Goal: Task Accomplishment & Management: Complete application form

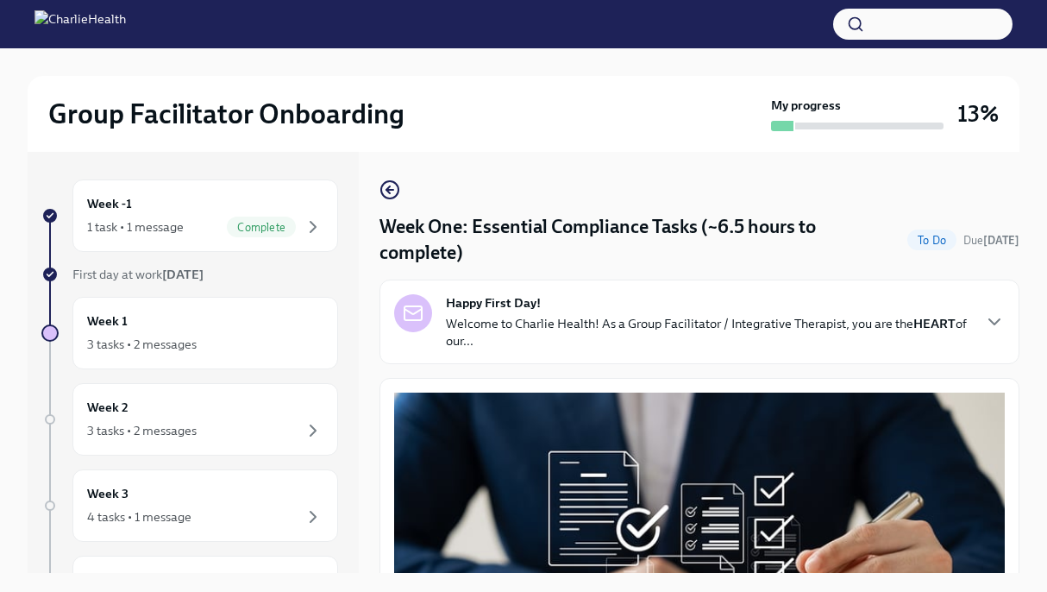
scroll to position [29, 0]
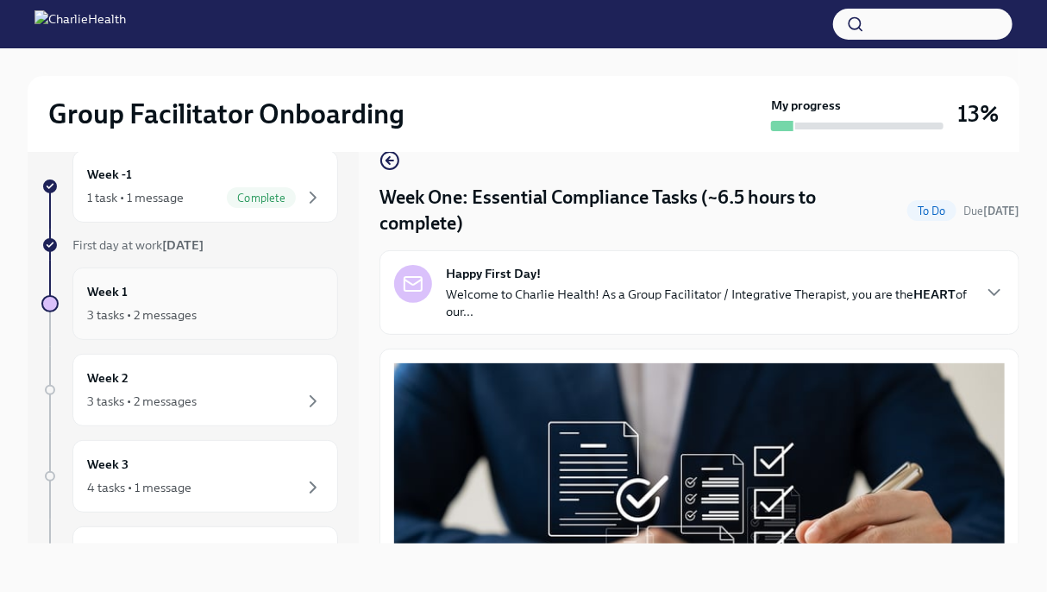
click at [303, 315] on icon "button" at bounding box center [313, 315] width 21 height 21
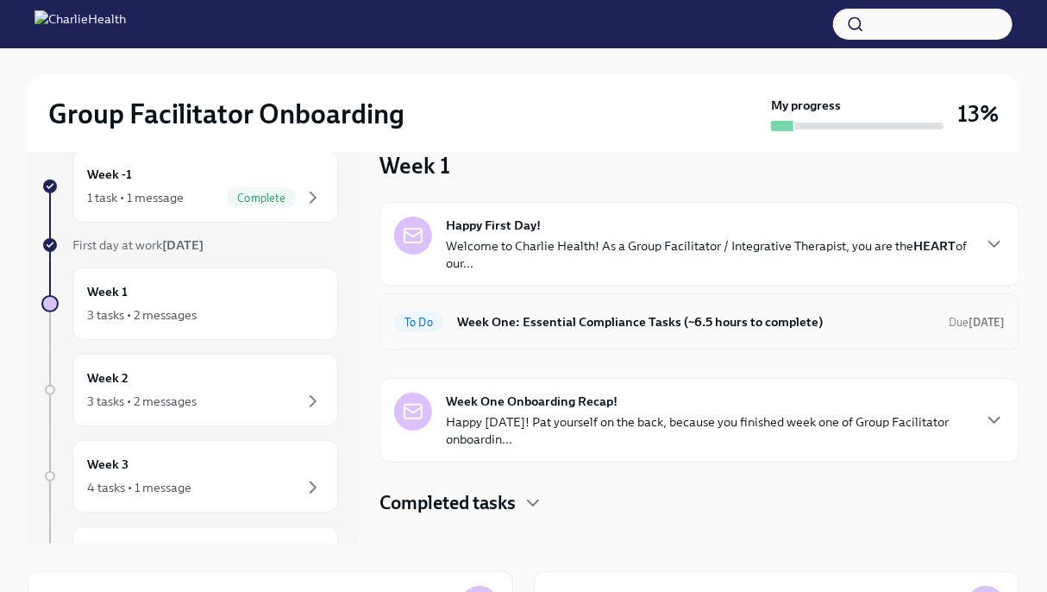
click at [549, 305] on div "To Do Week One: Essential Compliance Tasks (~6.5 hours to complete) Due [DATE]" at bounding box center [700, 321] width 640 height 57
click at [554, 322] on h6 "Week One: Essential Compliance Tasks (~6.5 hours to complete)" at bounding box center [696, 321] width 478 height 19
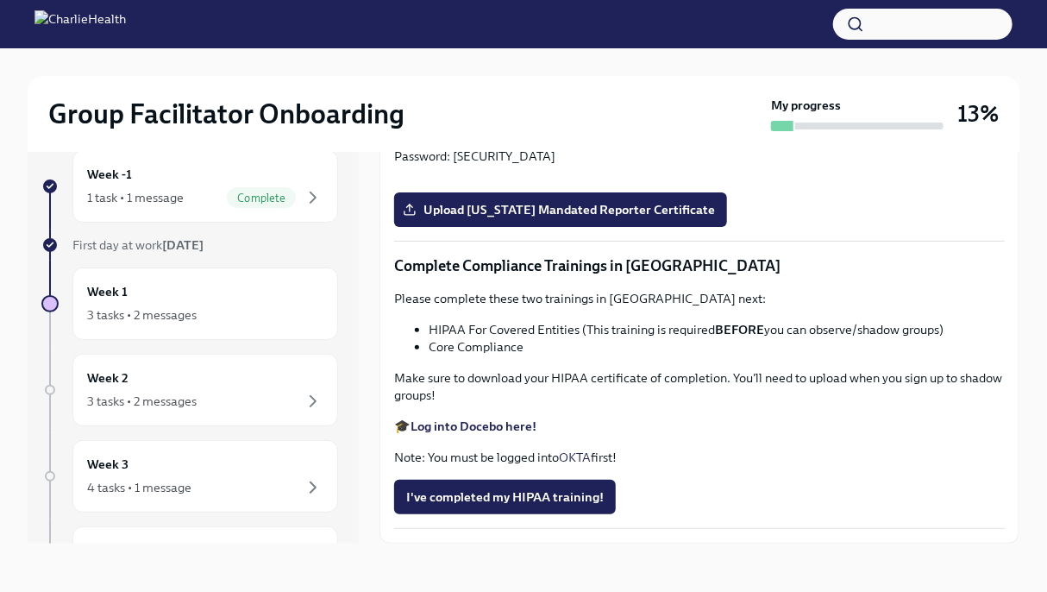
scroll to position [3026, 0]
drag, startPoint x: 564, startPoint y: 350, endPoint x: 645, endPoint y: 391, distance: 90.7
drag, startPoint x: 645, startPoint y: 391, endPoint x: 842, endPoint y: 443, distance: 203.6
click at [842, 165] on div "Approx completion time: 2 hours Please complete the Relias course titled "Manda…" at bounding box center [699, 99] width 611 height 131
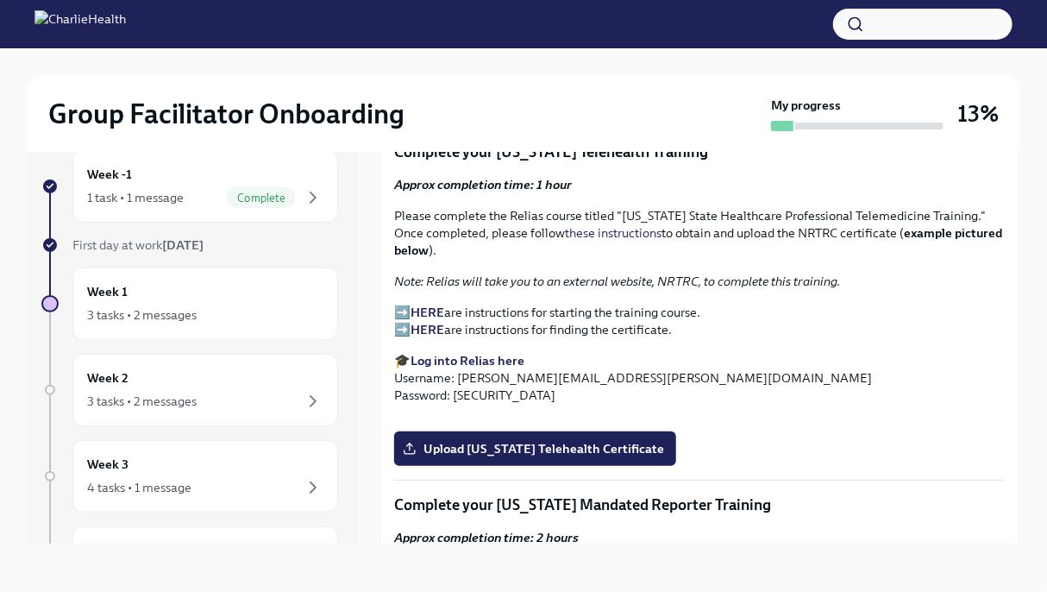
scroll to position [2502, 0]
click at [418, 305] on strong "HERE" at bounding box center [428, 313] width 34 height 16
click at [479, 353] on strong "Log into Relias here" at bounding box center [468, 361] width 114 height 16
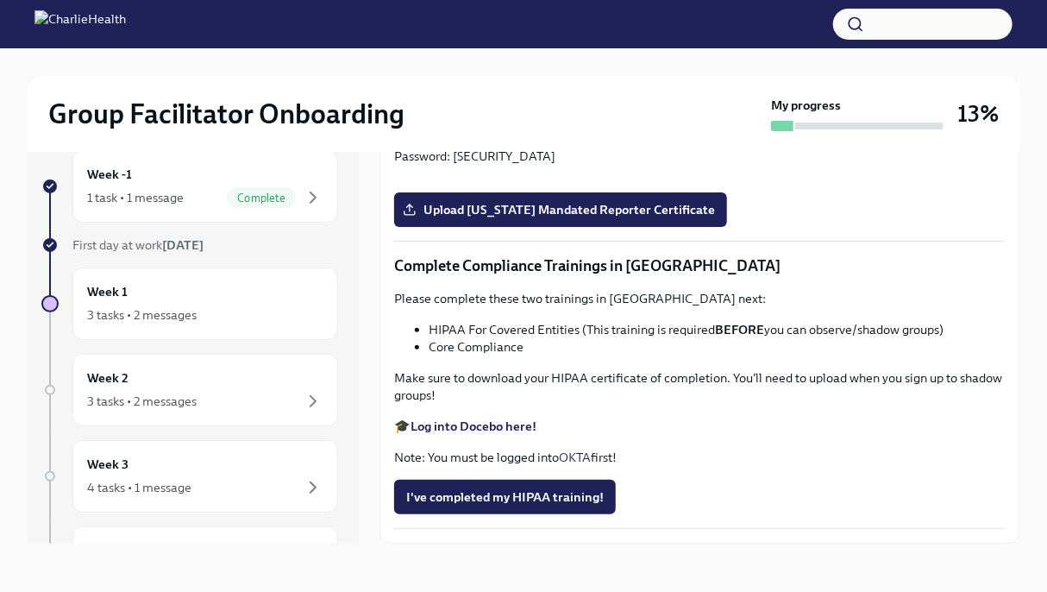
scroll to position [3105, 0]
click at [0, 0] on input "Upload [US_STATE] Telehealth Certificate" at bounding box center [0, 0] width 0 height 0
click at [585, 218] on span "Upload [US_STATE] Mandated Reporter Certificate" at bounding box center [560, 209] width 309 height 17
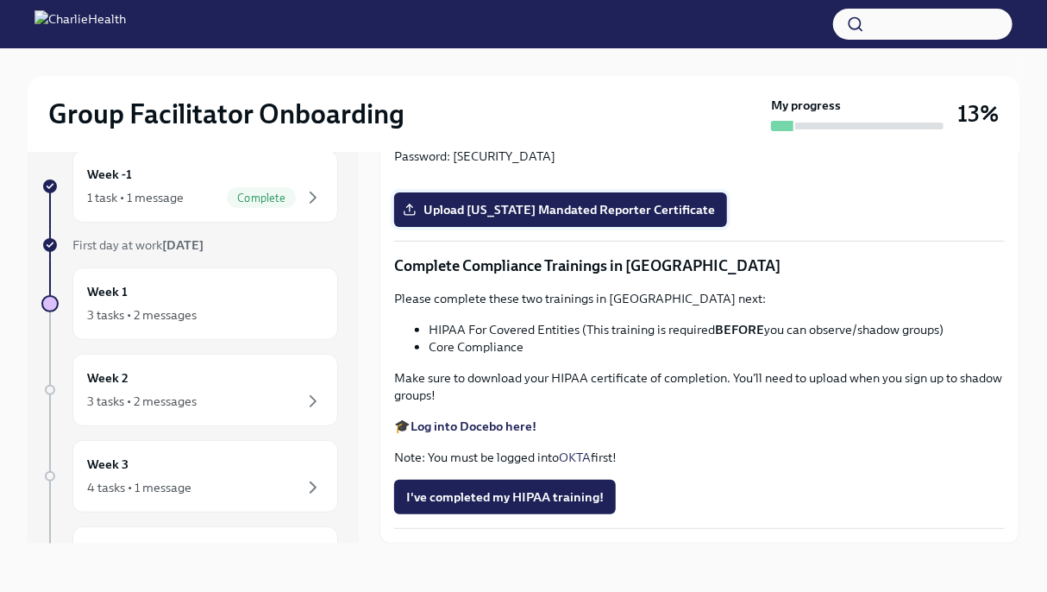
click at [0, 0] on input "Upload [US_STATE] Mandated Reporter Certificate" at bounding box center [0, 0] width 0 height 0
